Goal: Find specific page/section: Find specific page/section

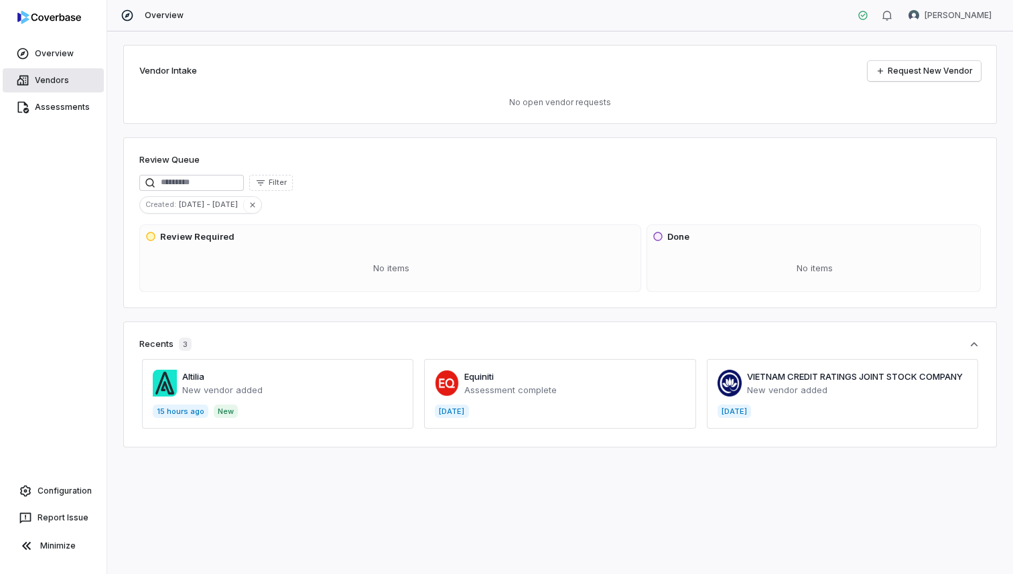
click at [43, 75] on span "Vendors" at bounding box center [52, 80] width 34 height 11
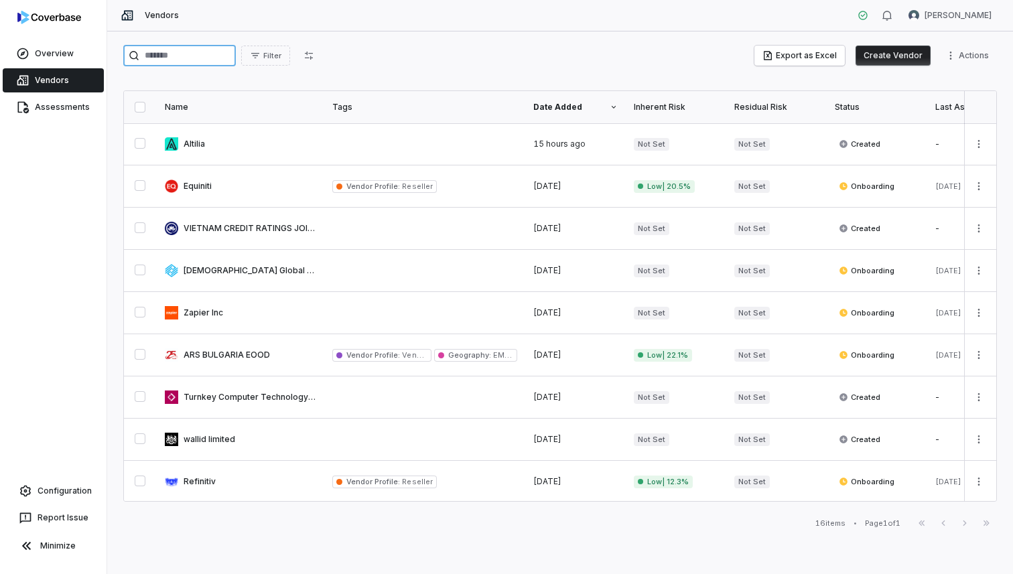
click at [196, 64] on input "search" at bounding box center [179, 55] width 113 height 21
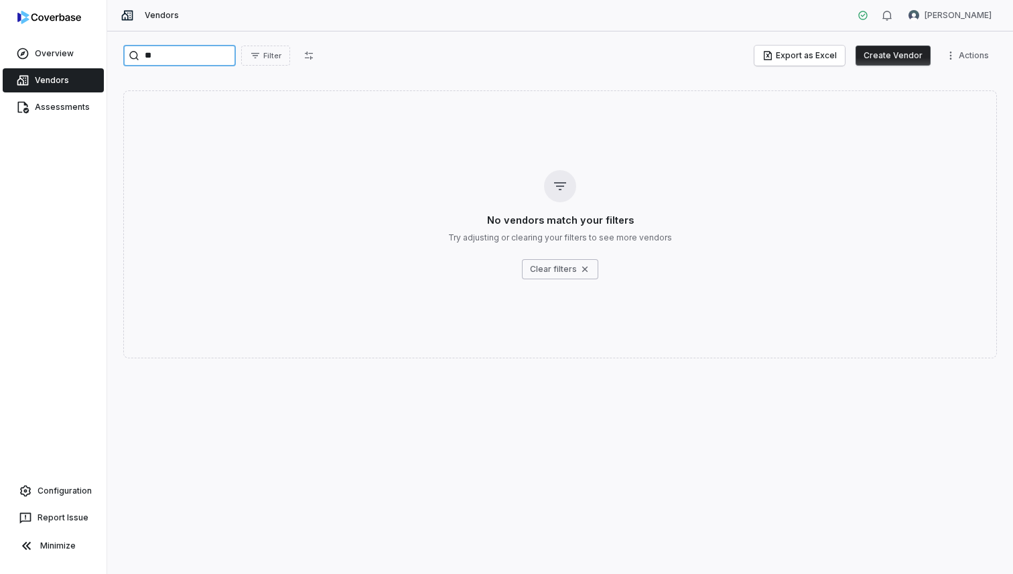
type input "*"
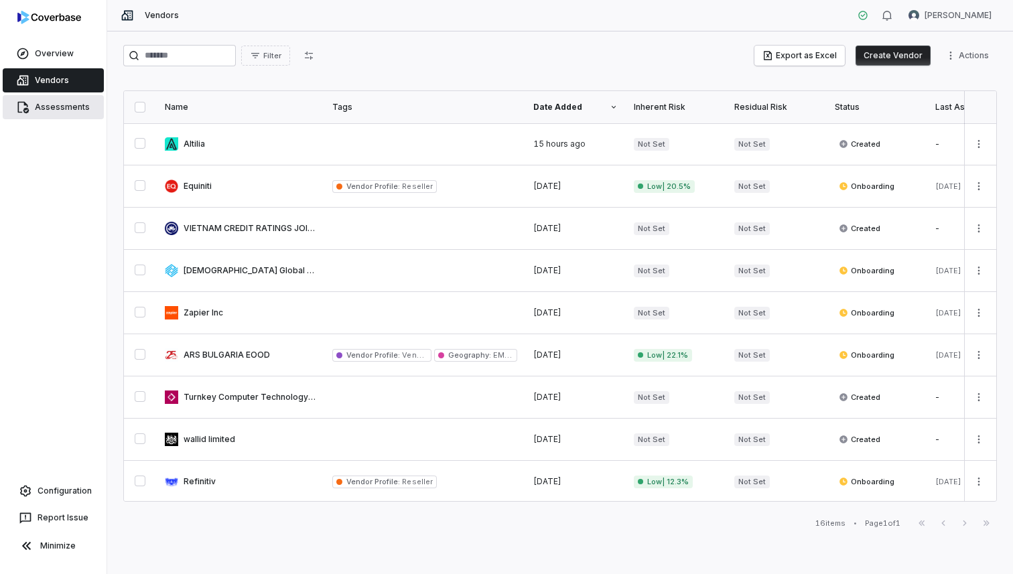
click at [66, 111] on span "Assessments" at bounding box center [62, 107] width 55 height 11
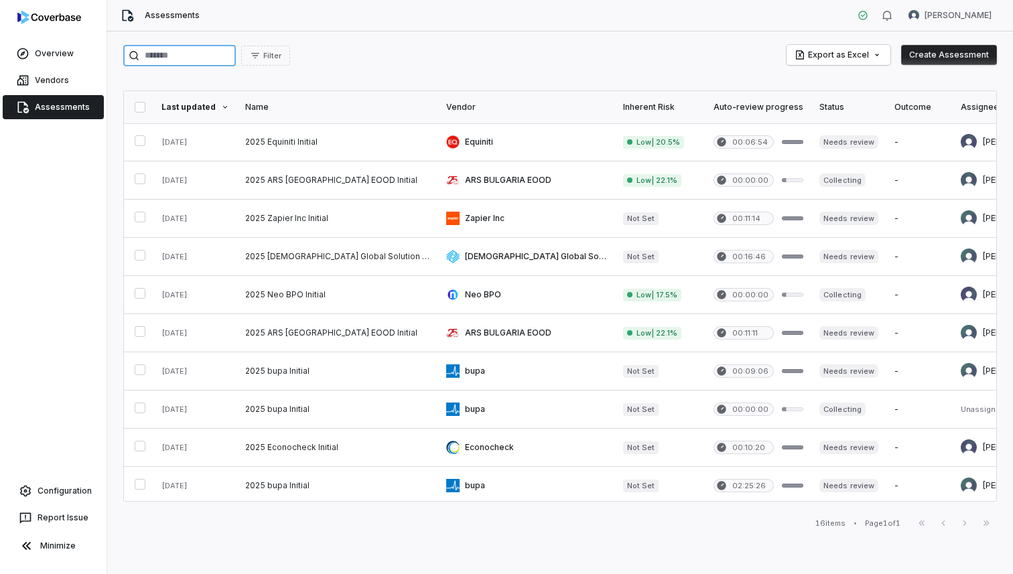
click at [200, 50] on input "search" at bounding box center [179, 55] width 113 height 21
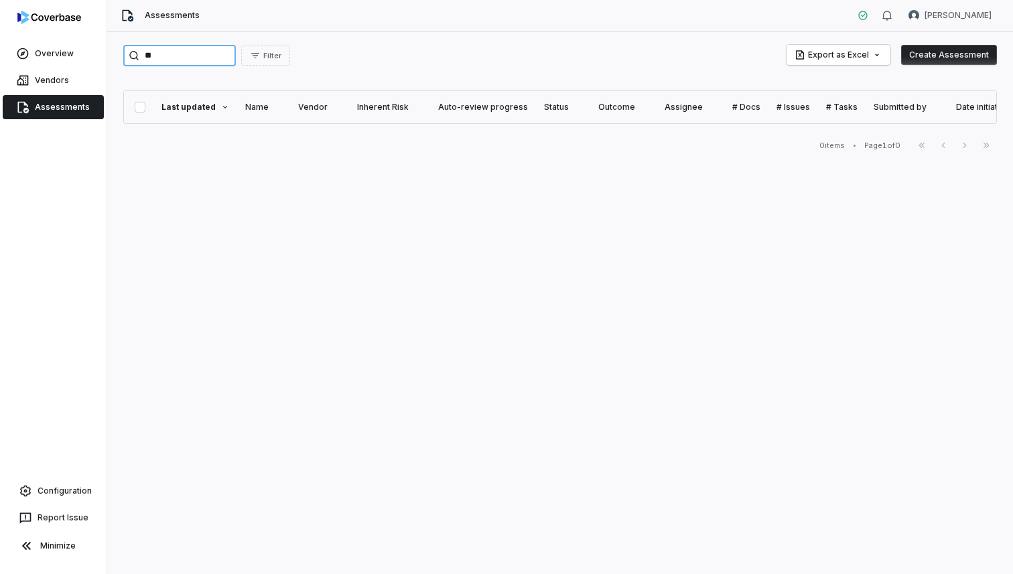
type input "*"
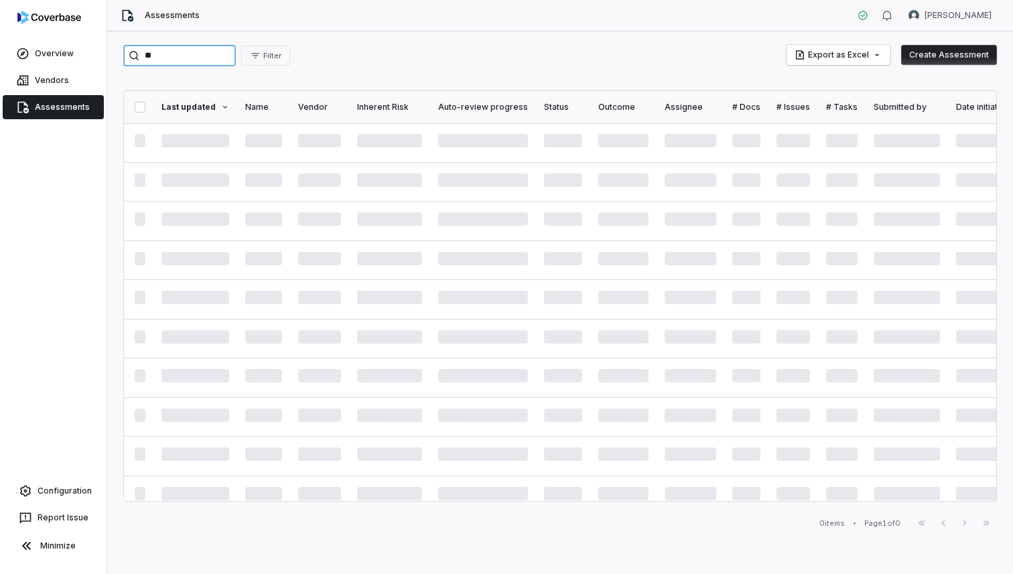
type input "*"
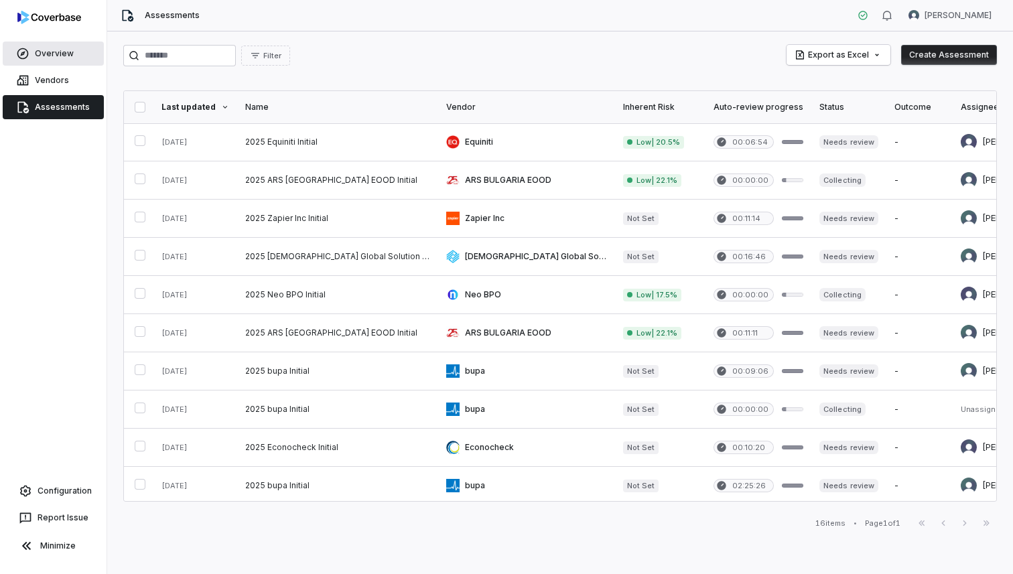
click at [82, 46] on link "Overview" at bounding box center [53, 54] width 101 height 24
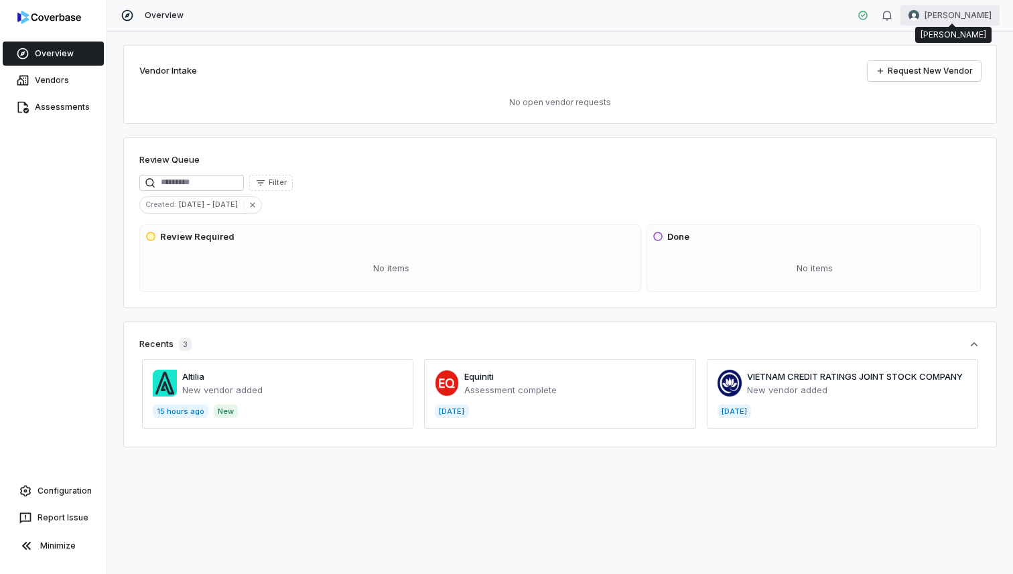
click at [957, 16] on html "Overview Vendors Assessments Configuration Report Issue Minimize Overview [PERS…" at bounding box center [506, 287] width 1013 height 574
click at [954, 44] on div "Account" at bounding box center [943, 47] width 103 height 21
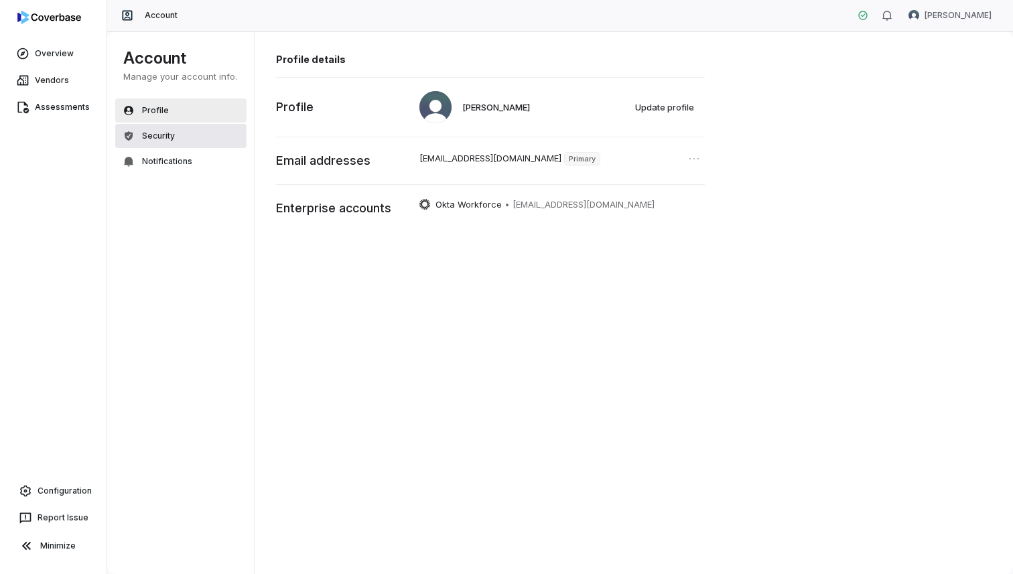
click at [196, 140] on button "Security" at bounding box center [180, 136] width 131 height 24
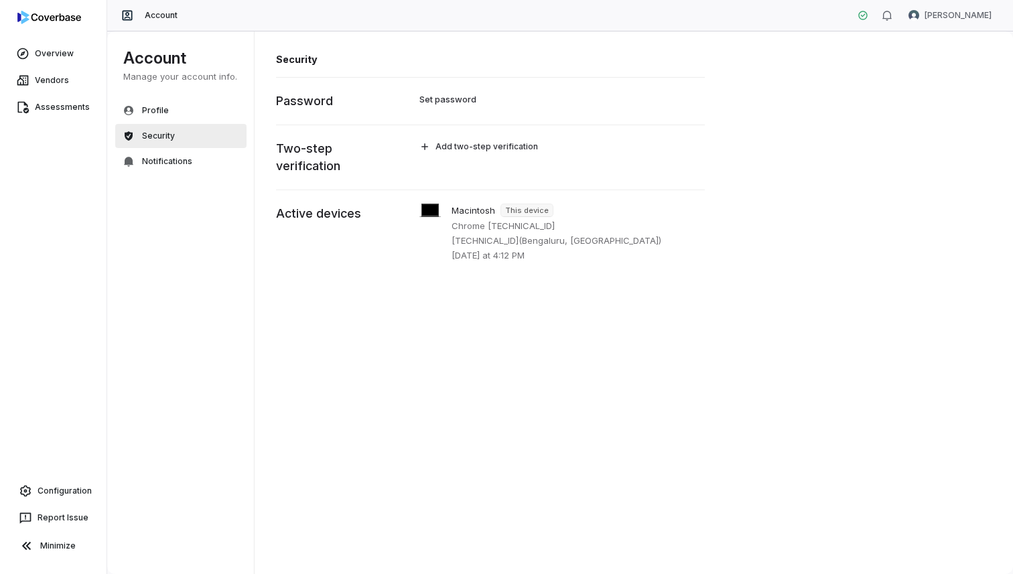
click at [194, 176] on div "Account Manage your account info. Profile Security Notifications" at bounding box center [180, 128] width 131 height 161
click at [192, 162] on button "Notifications" at bounding box center [180, 161] width 131 height 24
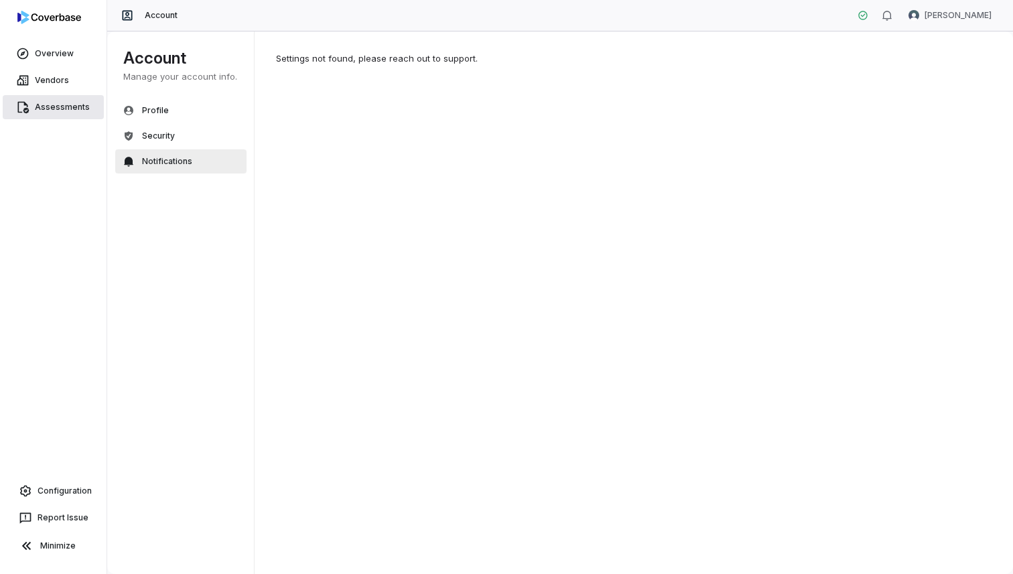
click at [42, 106] on span "Assessments" at bounding box center [62, 107] width 55 height 11
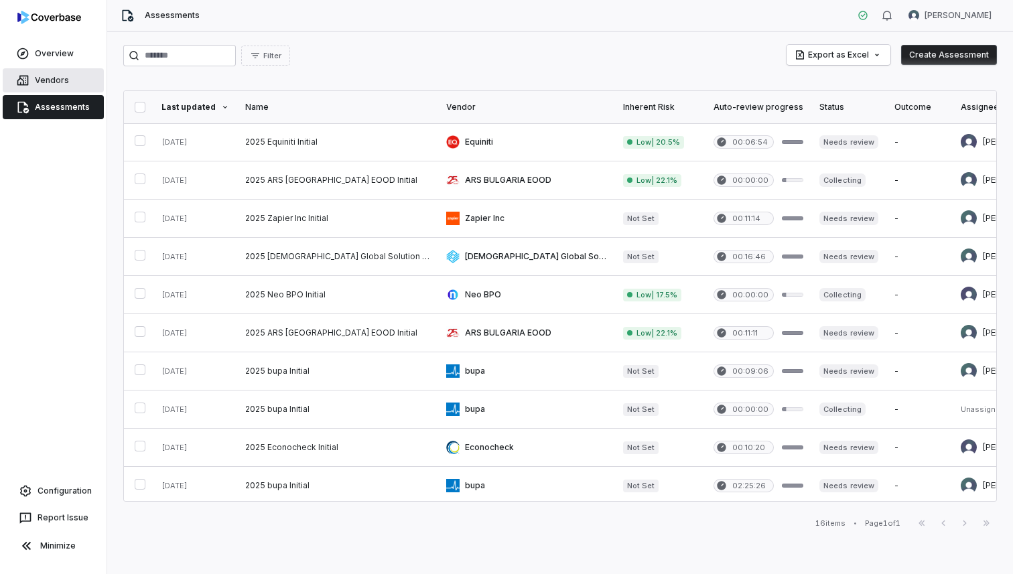
click at [55, 77] on span "Vendors" at bounding box center [52, 80] width 34 height 11
click at [57, 49] on span "Overview" at bounding box center [54, 53] width 39 height 11
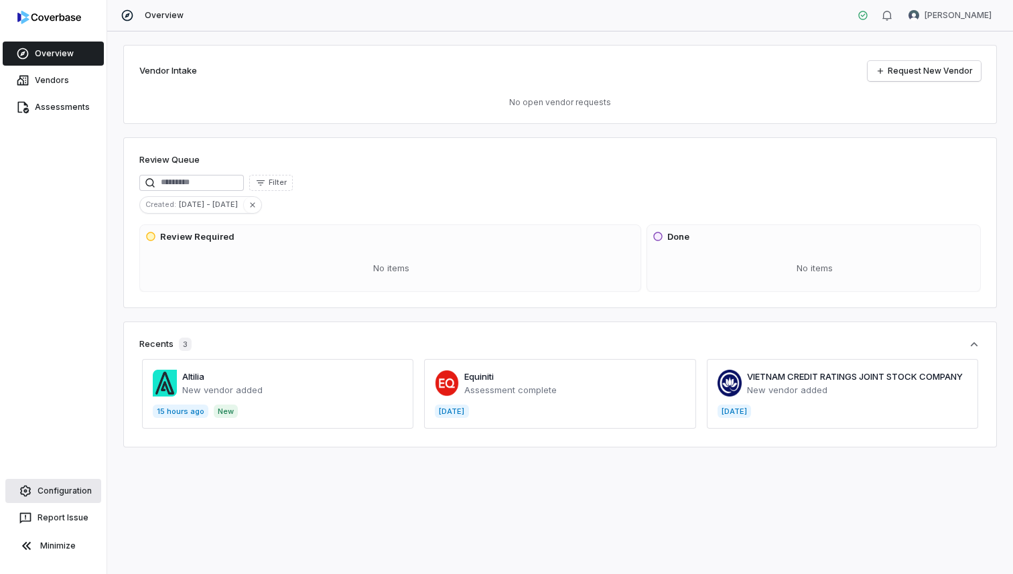
click at [48, 490] on span "Configuration" at bounding box center [65, 491] width 54 height 11
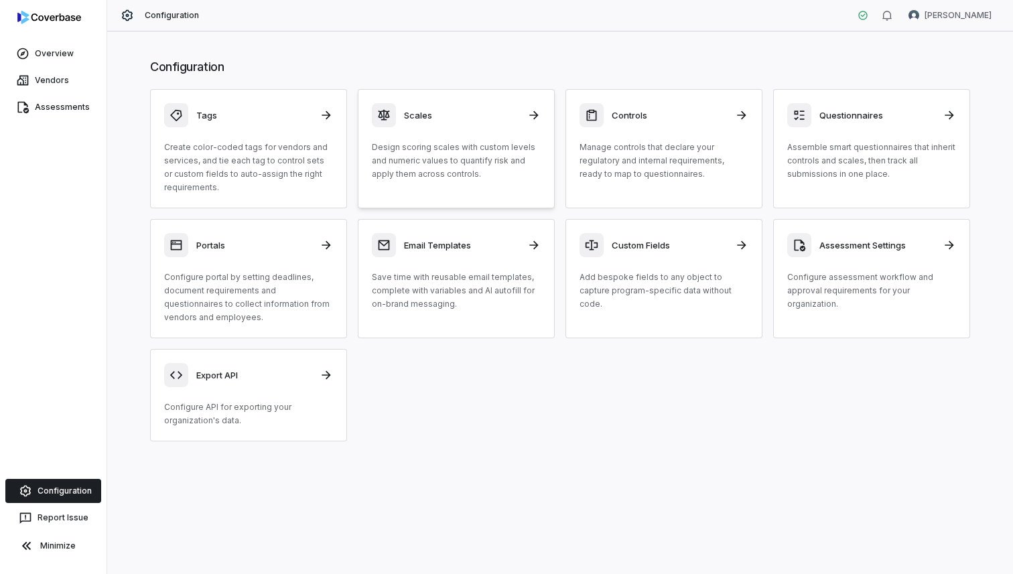
click at [417, 112] on h3 "Scales" at bounding box center [461, 115] width 115 height 12
